Goal: Information Seeking & Learning: Find contact information

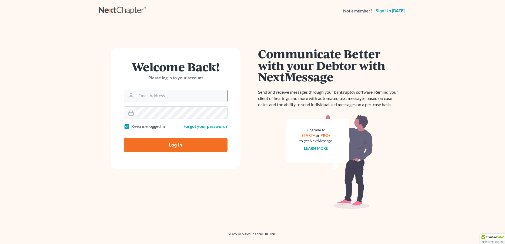
click at [157, 99] on input "Email Address" at bounding box center [181, 96] width 91 height 12
type input "[PERSON_NAME][EMAIL_ADDRESS][DOMAIN_NAME]"
click at [149, 138] on div "Log In" at bounding box center [176, 143] width 104 height 18
click at [143, 142] on input "Log In" at bounding box center [176, 145] width 104 height 14
type input "Thinking..."
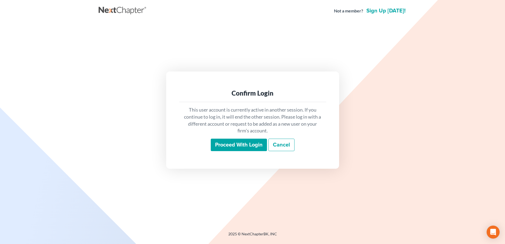
click at [224, 147] on input "Proceed with login" at bounding box center [239, 144] width 56 height 12
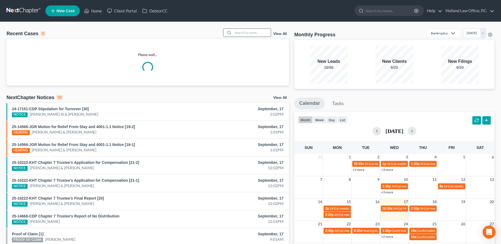
click at [262, 33] on input "search" at bounding box center [252, 33] width 38 height 8
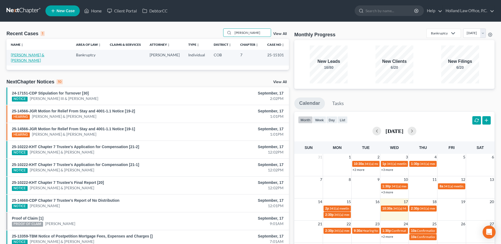
type input "[PERSON_NAME]"
click at [43, 55] on link "[PERSON_NAME] & [PERSON_NAME]" at bounding box center [28, 57] width 34 height 10
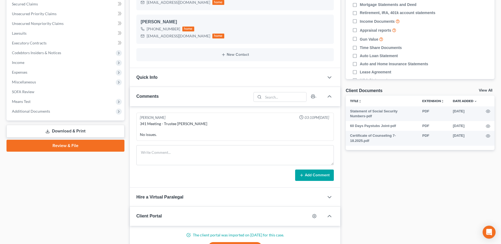
scroll to position [121, 0]
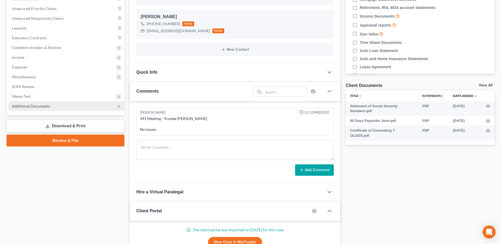
click at [57, 108] on span "Additional Documents" at bounding box center [66, 106] width 117 height 10
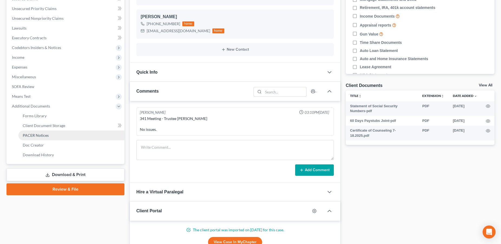
click at [42, 136] on span "PACER Notices" at bounding box center [36, 135] width 26 height 5
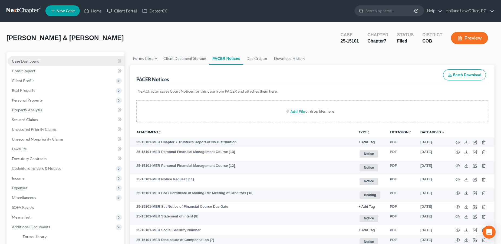
click at [56, 64] on link "Case Dashboard" at bounding box center [66, 61] width 117 height 10
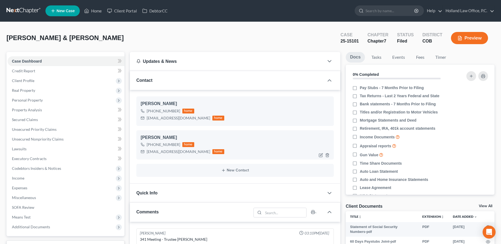
drag, startPoint x: 164, startPoint y: 147, endPoint x: 155, endPoint y: 147, distance: 9.5
click at [150, 145] on div "[PHONE_NUMBER] home" at bounding box center [183, 144] width 84 height 7
click at [210, 134] on div "[PERSON_NAME] [PHONE_NUMBER] home [EMAIL_ADDRESS][DOMAIN_NAME] home" at bounding box center [234, 144] width 197 height 29
drag, startPoint x: 178, startPoint y: 146, endPoint x: 150, endPoint y: 145, distance: 27.6
click at [150, 145] on div "[PHONE_NUMBER]" at bounding box center [164, 144] width 34 height 5
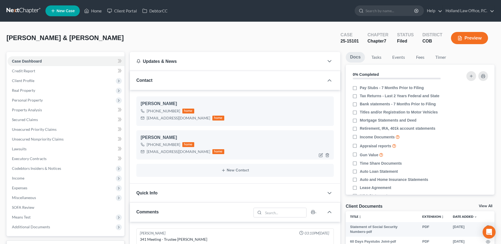
copy div "[PHONE_NUMBER]"
drag, startPoint x: 364, startPoint y: 40, endPoint x: 342, endPoint y: 42, distance: 22.2
click at [342, 42] on div "Case 25-15101" at bounding box center [349, 39] width 27 height 16
copy div "25-15101"
click at [24, 122] on link "Secured Claims" at bounding box center [66, 120] width 117 height 10
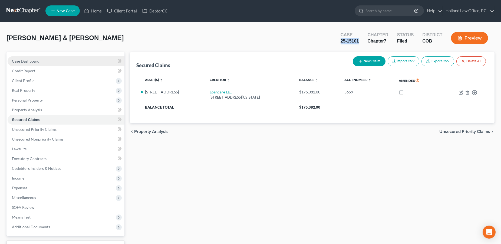
click at [41, 60] on link "Case Dashboard" at bounding box center [66, 61] width 117 height 10
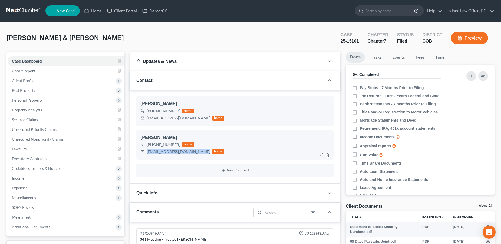
drag, startPoint x: 199, startPoint y: 152, endPoint x: 146, endPoint y: 154, distance: 53.3
click at [146, 154] on div "[EMAIL_ADDRESS][DOMAIN_NAME] home" at bounding box center [183, 151] width 84 height 7
copy div "[EMAIL_ADDRESS][DOMAIN_NAME]"
click at [20, 82] on span "Client Profile" at bounding box center [23, 80] width 22 height 5
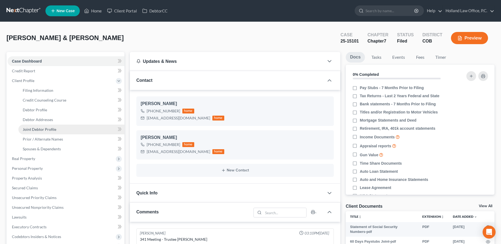
click at [28, 130] on span "Joint Debtor Profile" at bounding box center [40, 129] width 34 height 5
